Goal: Check status: Check status

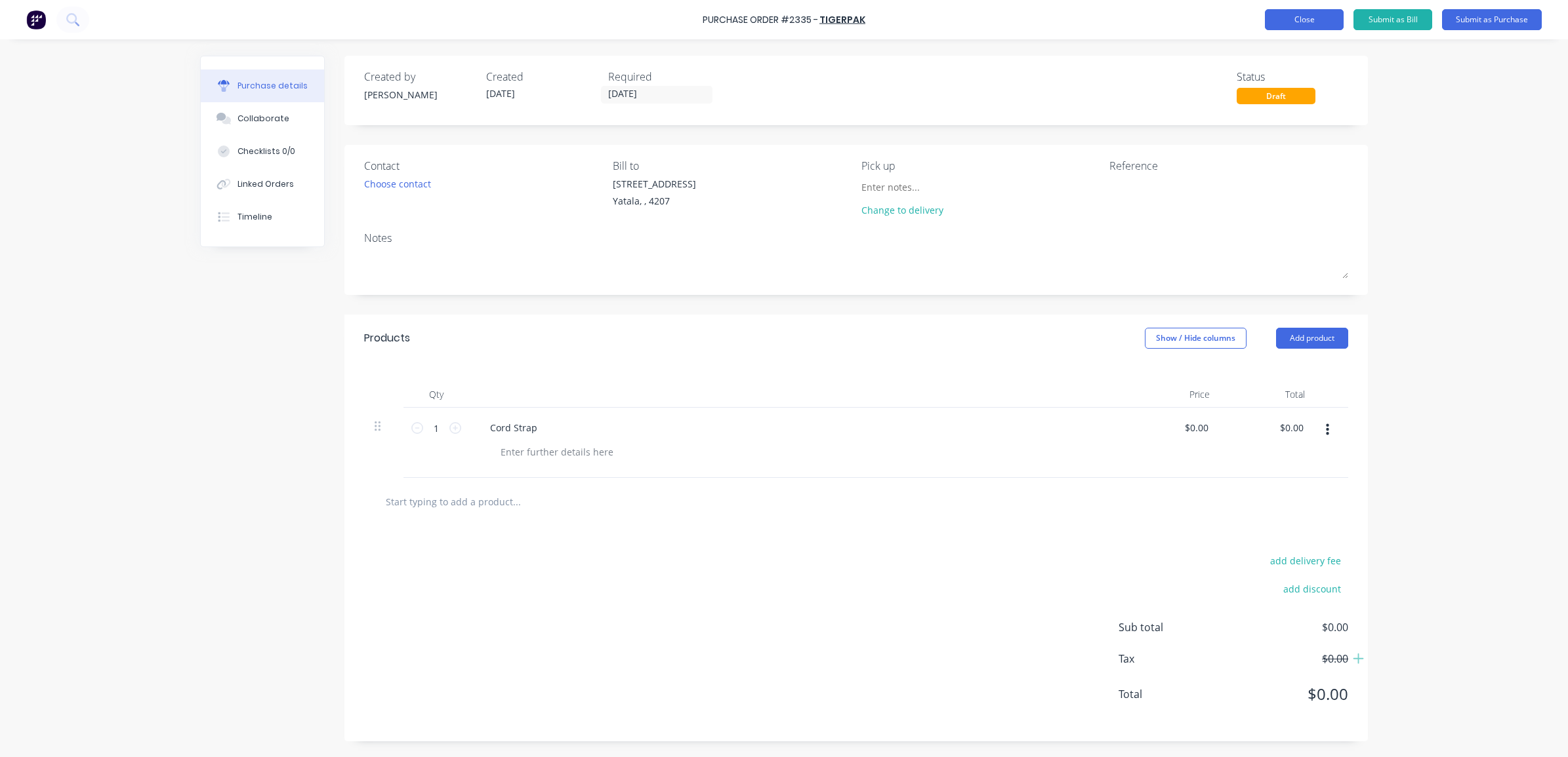
click at [1302, 29] on button "Close" at bounding box center [1304, 20] width 79 height 21
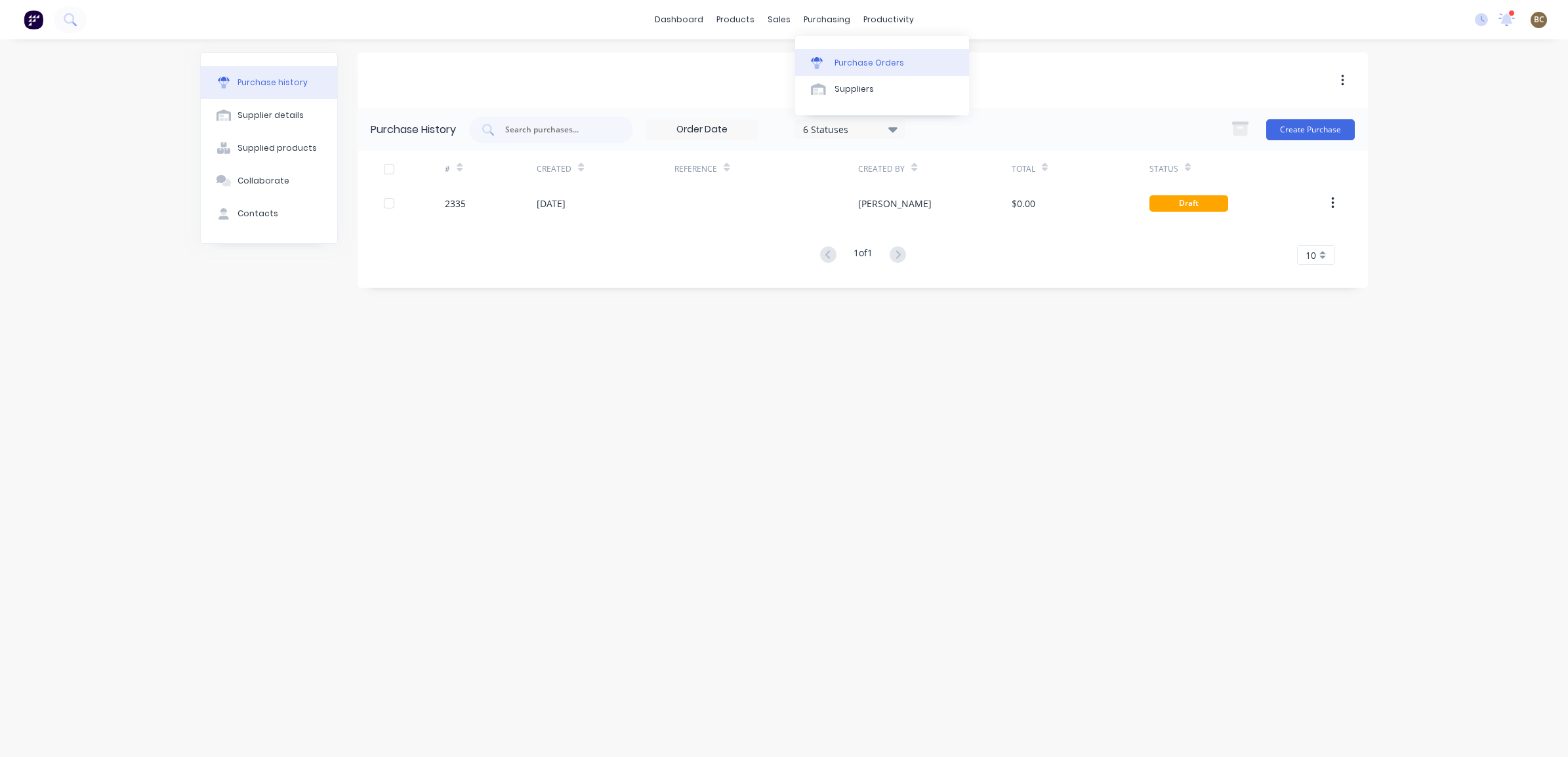
click at [835, 52] on link "Purchase Orders" at bounding box center [882, 62] width 174 height 27
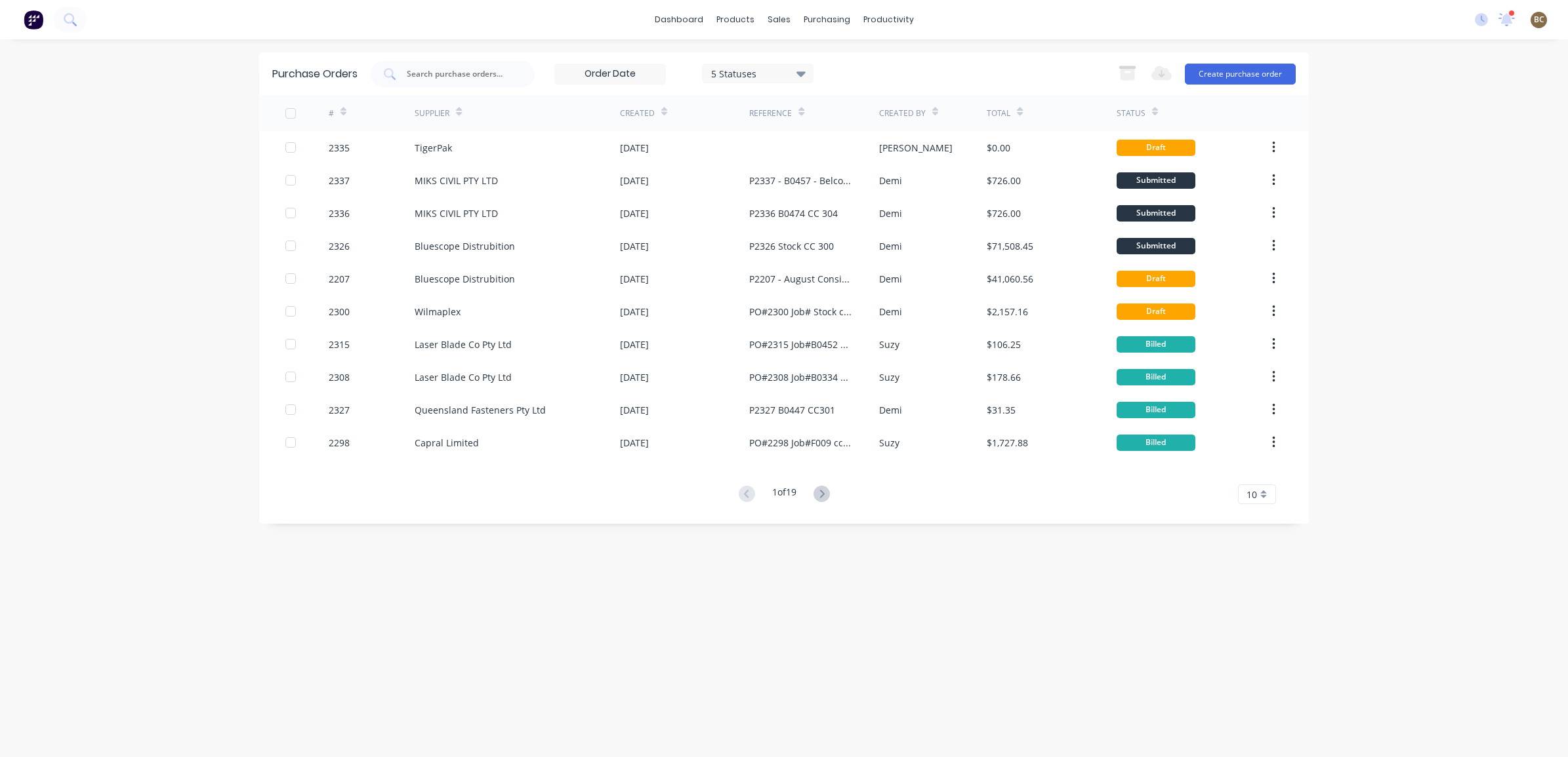
click at [824, 488] on icon at bounding box center [821, 493] width 16 height 16
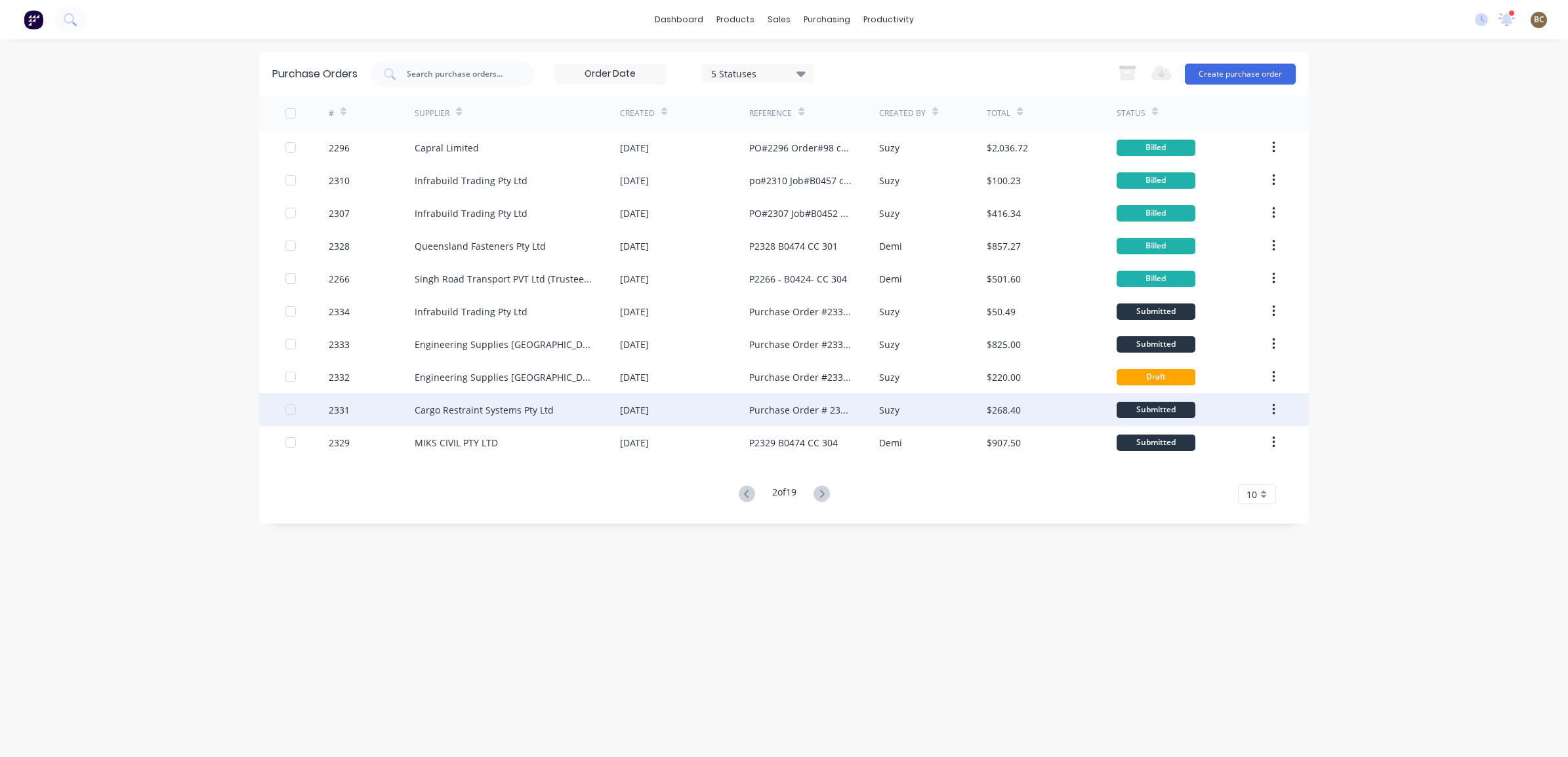
click at [809, 420] on div "Purchase Order # 2331 Job: Stock cc: 230" at bounding box center [813, 410] width 129 height 33
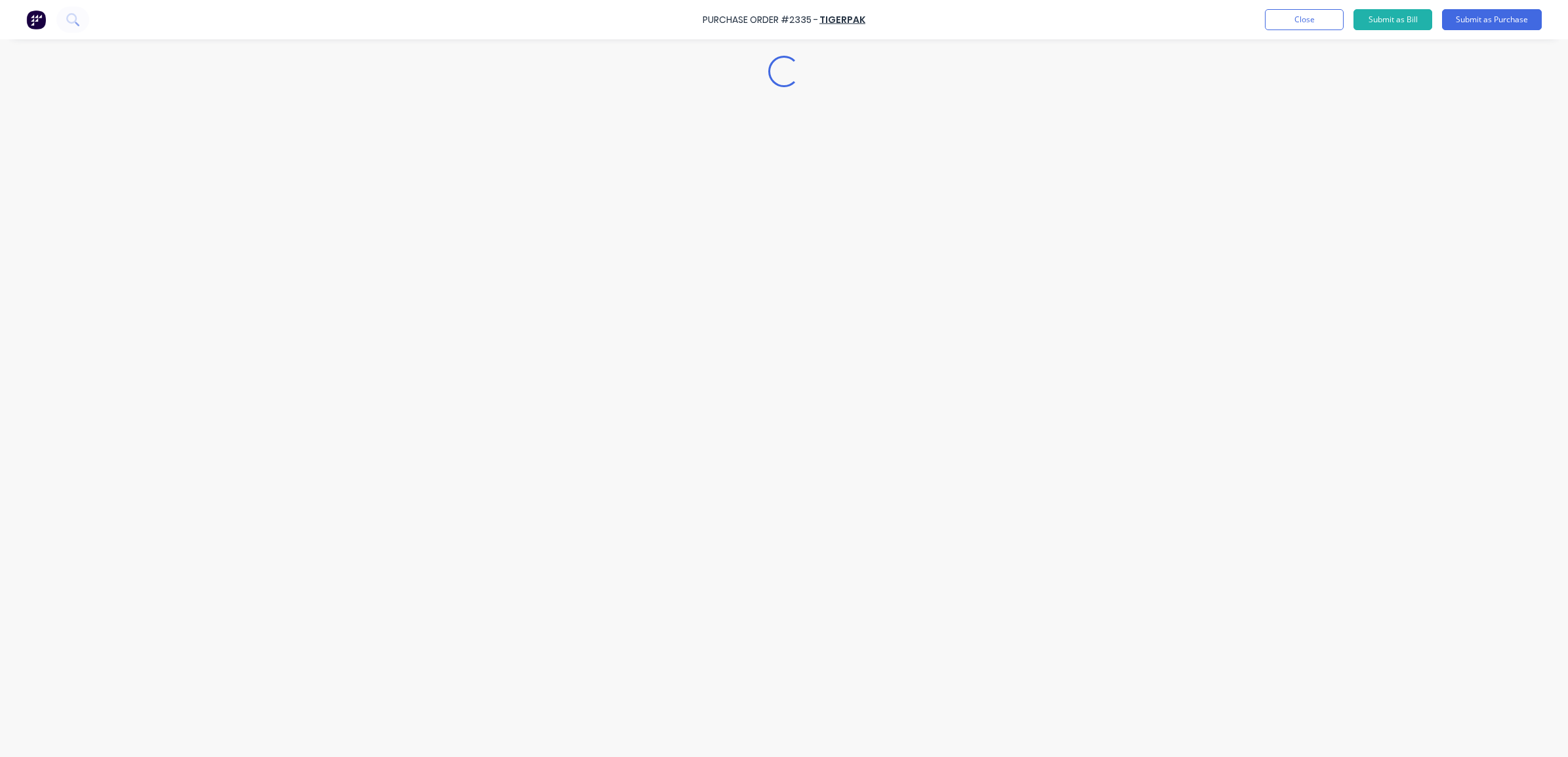
type textarea "x"
